Goal: Information Seeking & Learning: Learn about a topic

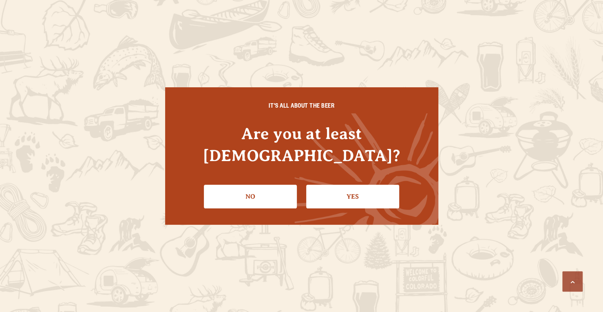
scroll to position [855, 0]
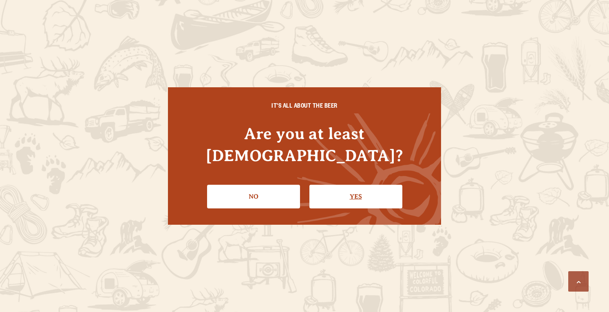
click at [342, 185] on link "Yes" at bounding box center [355, 197] width 93 height 24
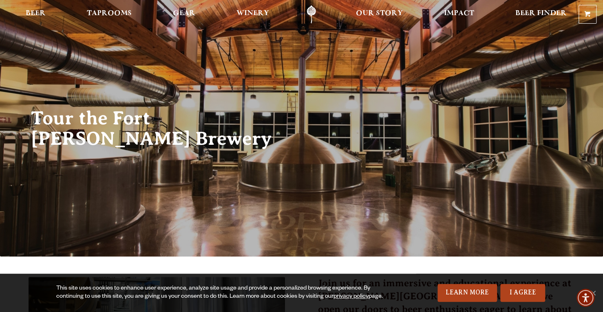
scroll to position [0, 0]
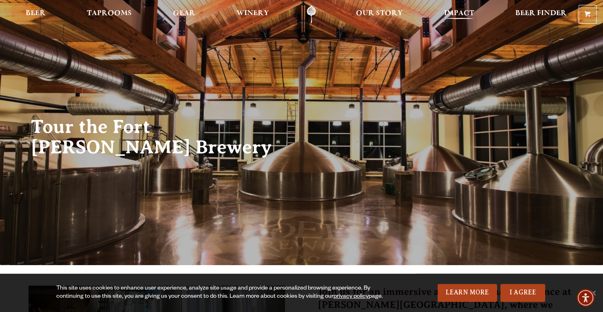
click at [451, 13] on span "Impact" at bounding box center [459, 13] width 30 height 7
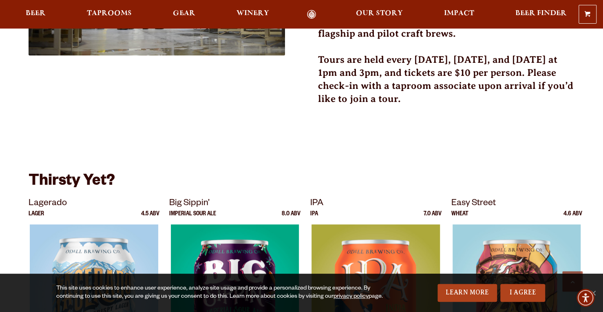
scroll to position [401, 0]
click at [578, 151] on div "Join us for an immersive and educational experience at [PERSON_NAME][GEOGRAPHIC…" at bounding box center [301, 195] width 587 height 665
click at [586, 147] on div "Join us for an immersive and educational experience at [PERSON_NAME][GEOGRAPHIC…" at bounding box center [301, 195] width 587 height 665
click at [571, 176] on h3 "Thirsty Yet?" at bounding box center [302, 183] width 546 height 25
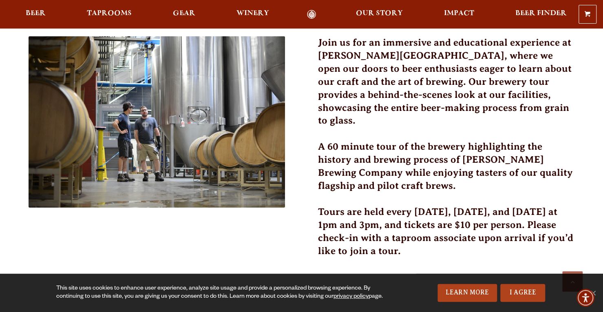
scroll to position [237, 0]
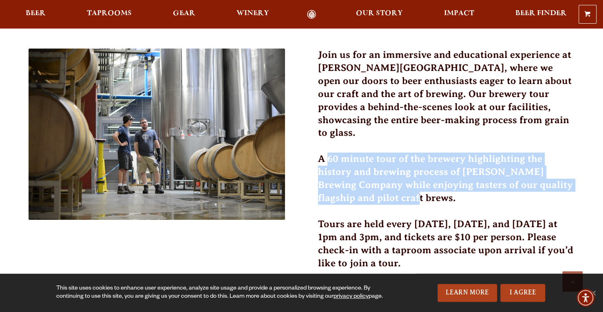
drag, startPoint x: 328, startPoint y: 145, endPoint x: 464, endPoint y: 187, distance: 141.4
click at [464, 187] on h3 "A 60 minute tour of the brewery highlighting the history and brewing process of…" at bounding box center [446, 183] width 257 height 62
copy h3 "60 minute tour of the brewery highlighting the history and brewing process of […"
click at [37, 157] on img at bounding box center [157, 133] width 257 height 171
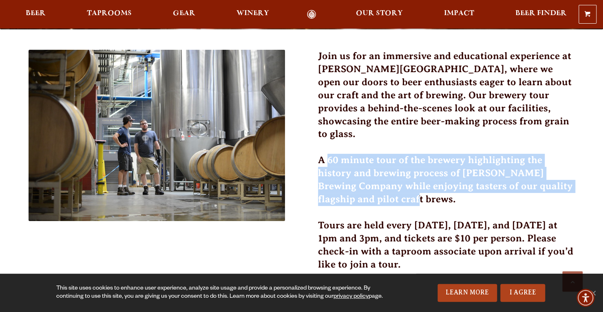
scroll to position [236, 0]
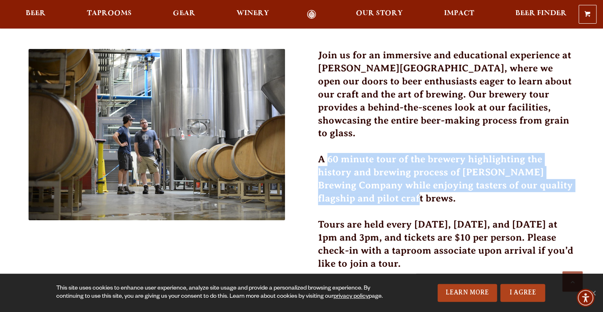
click at [420, 170] on h3 "A 60 minute tour of the brewery highlighting the history and brewing process of…" at bounding box center [446, 184] width 257 height 62
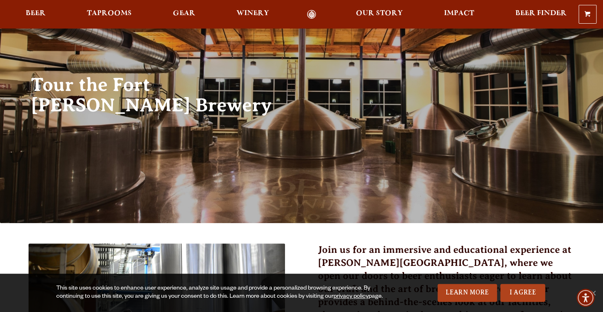
scroll to position [0, 0]
